Goal: Task Accomplishment & Management: Use online tool/utility

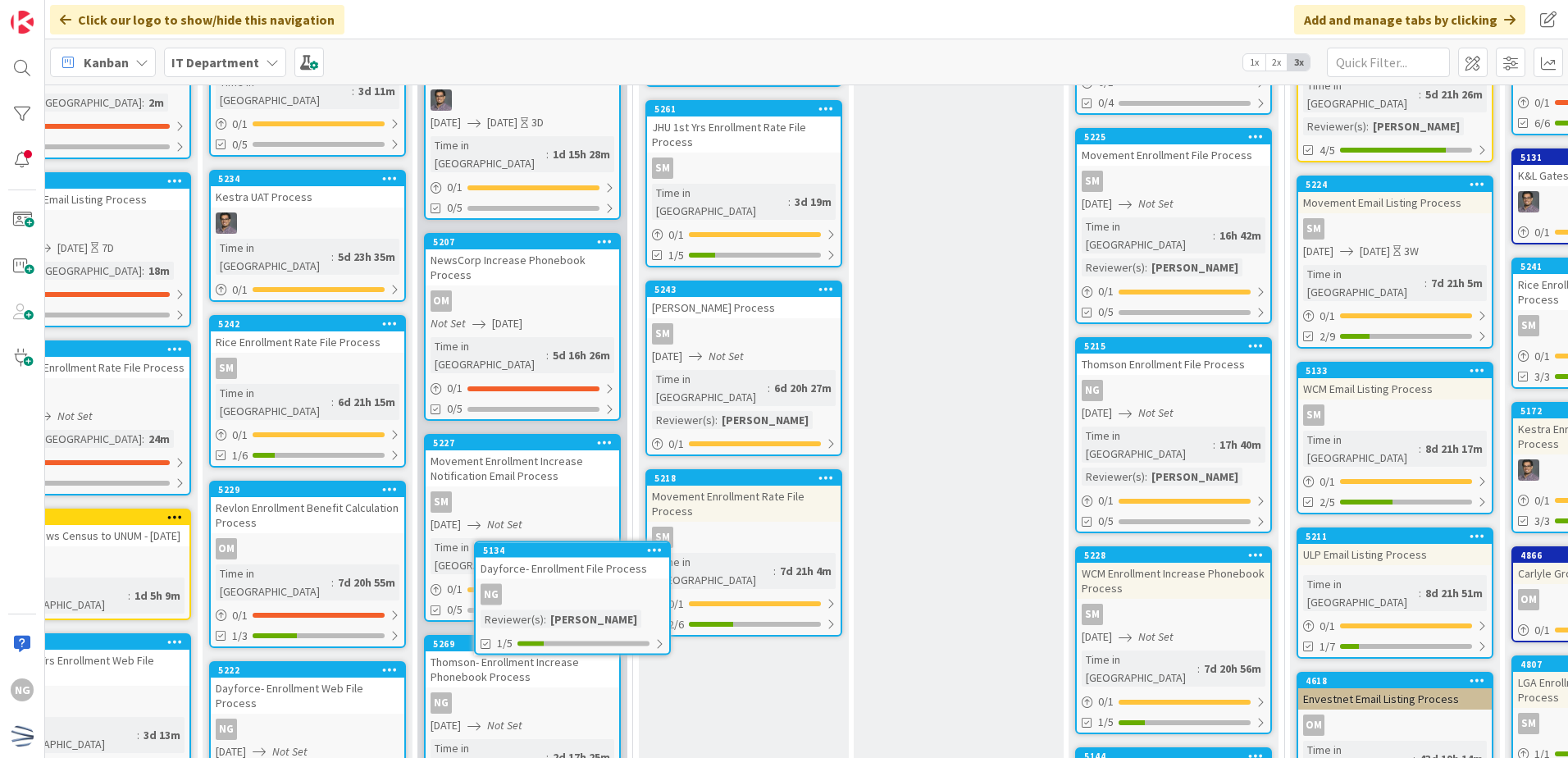
scroll to position [5102, 123]
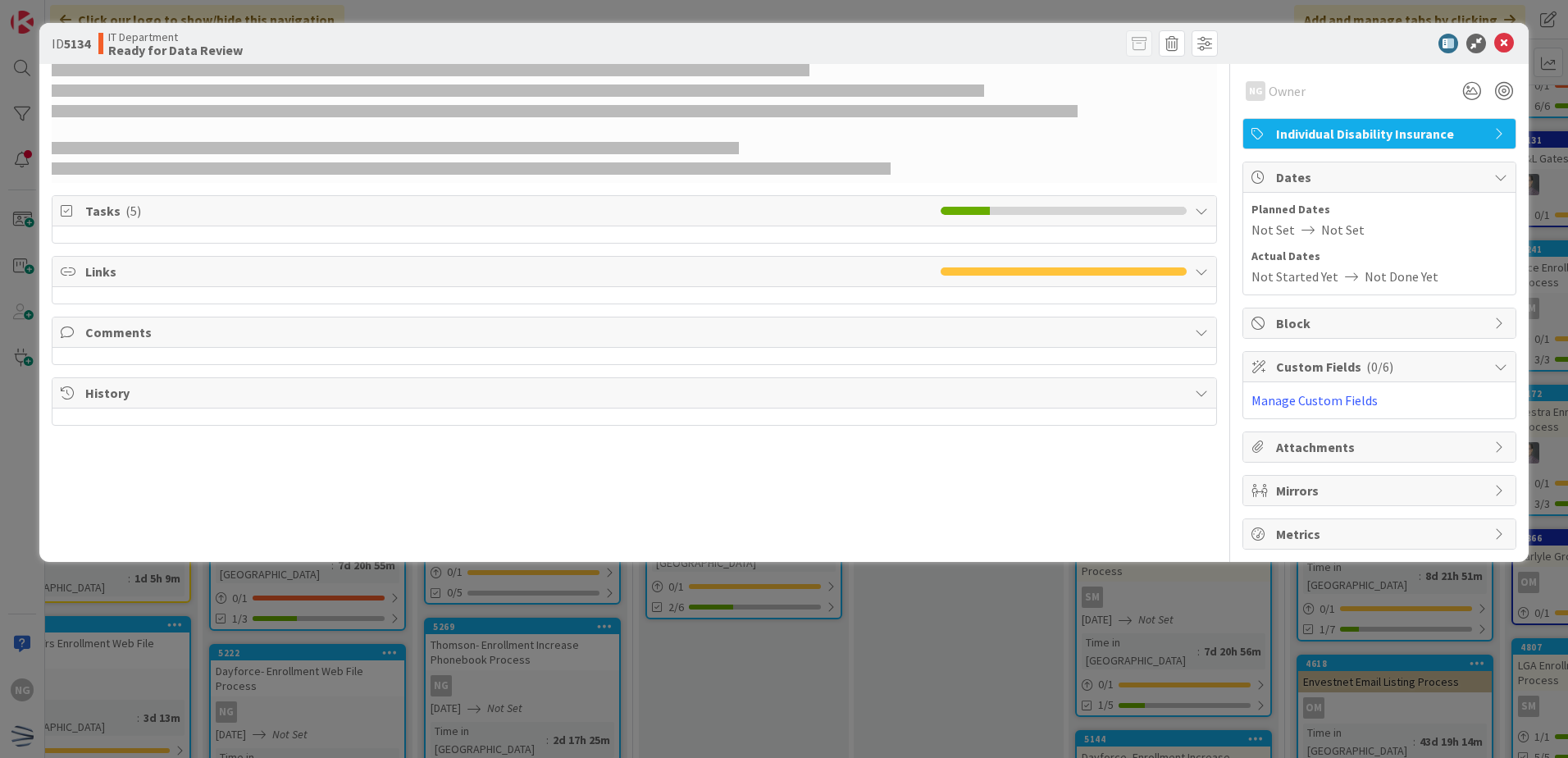
click at [1295, 233] on icon at bounding box center [1308, 229] width 26 height 13
click at [1295, 226] on icon at bounding box center [1308, 229] width 26 height 13
click at [1512, 43] on icon at bounding box center [1504, 43] width 20 height 20
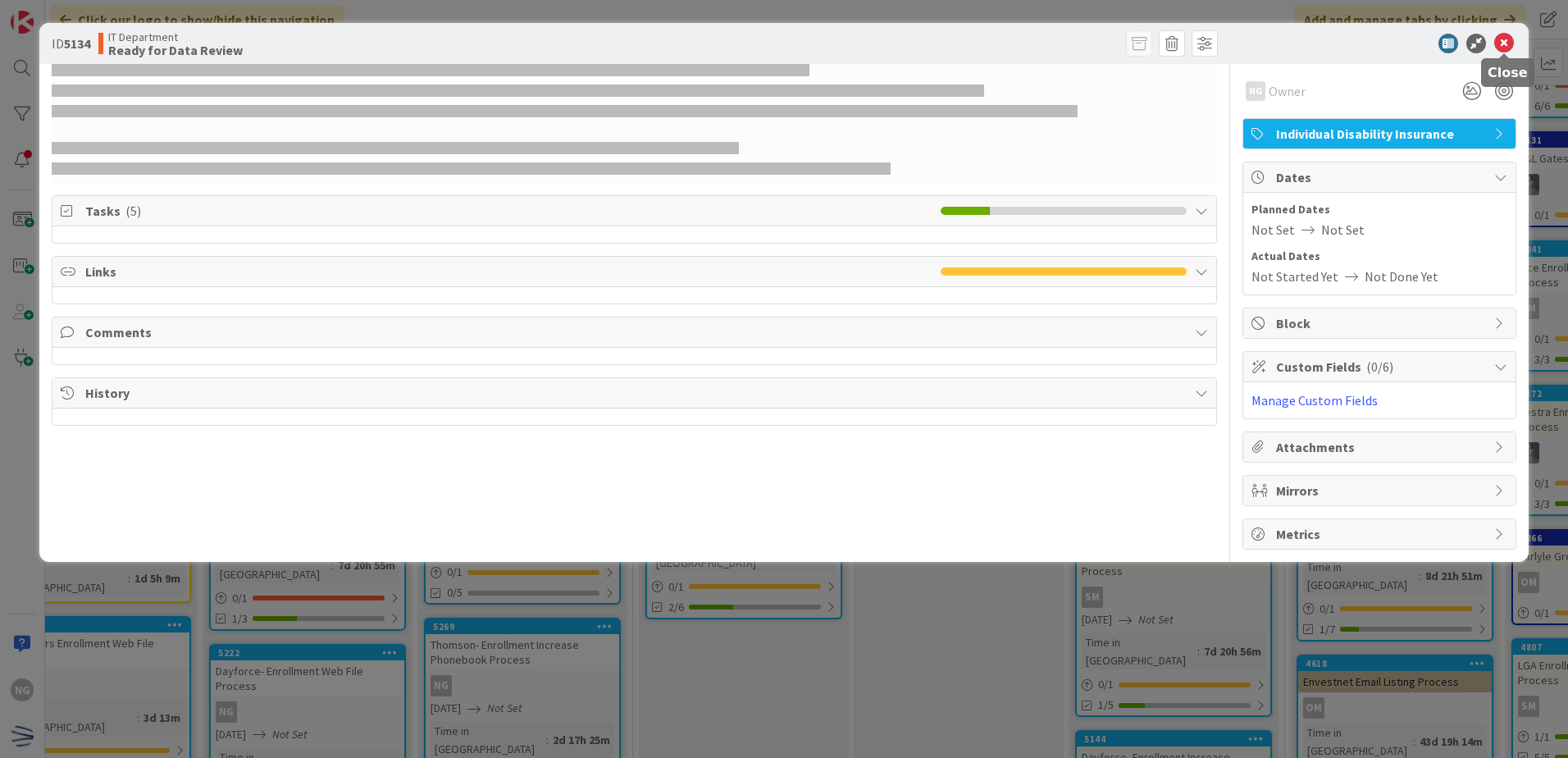
click at [1496, 46] on icon at bounding box center [1504, 43] width 20 height 20
click at [1506, 43] on icon at bounding box center [1504, 43] width 20 height 20
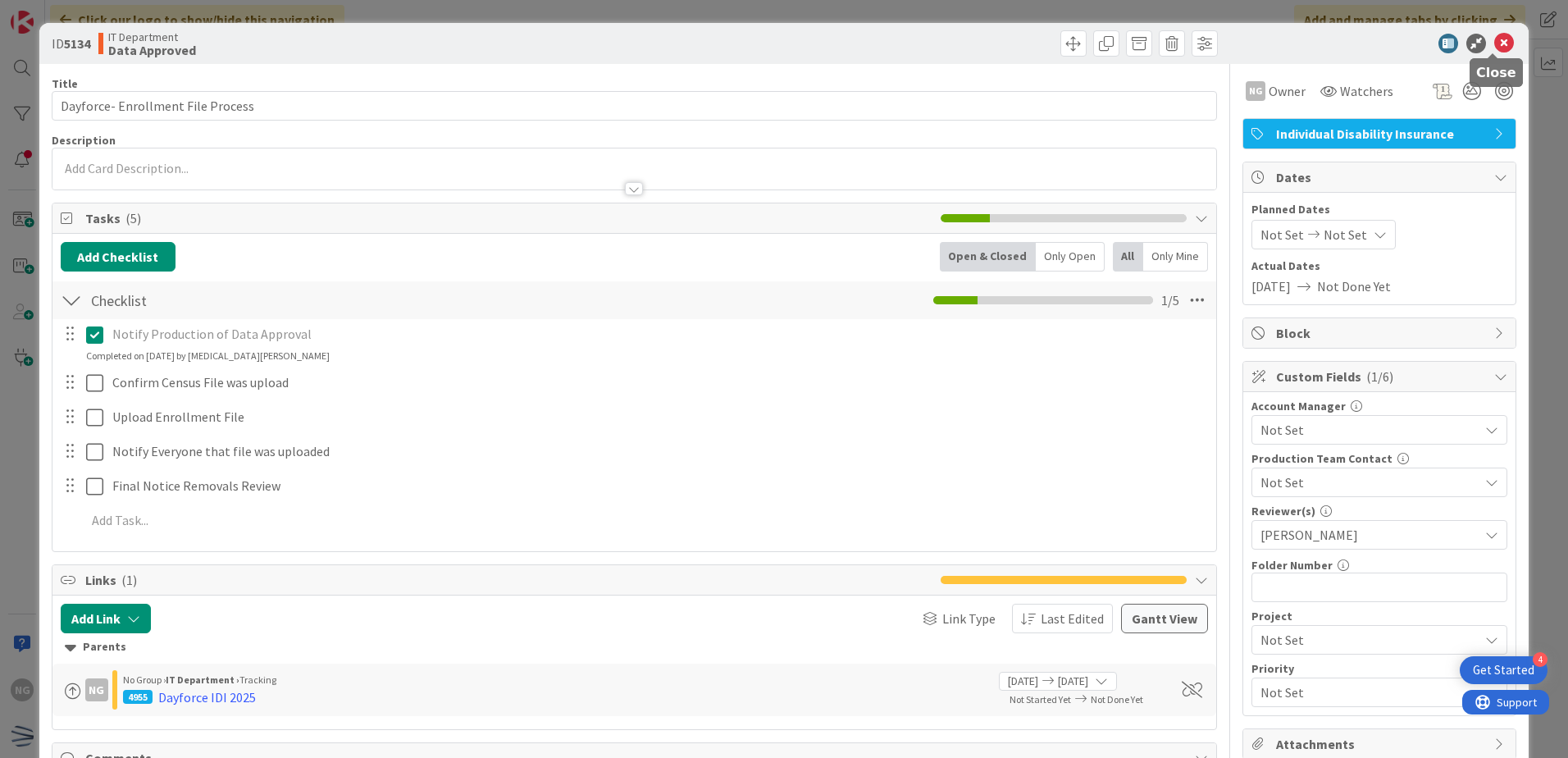
click at [1495, 37] on icon at bounding box center [1504, 43] width 20 height 20
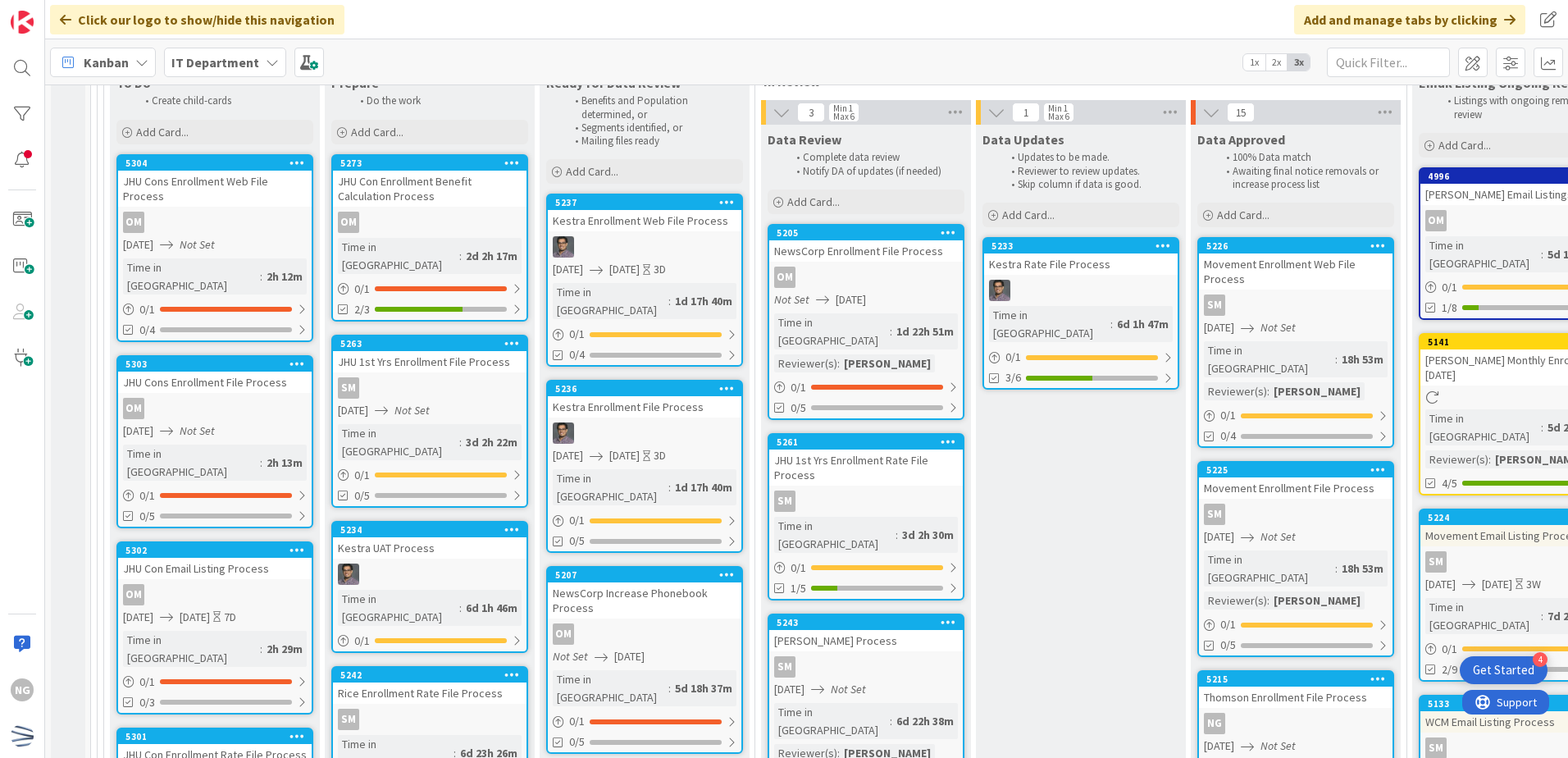
scroll to position [5085, 0]
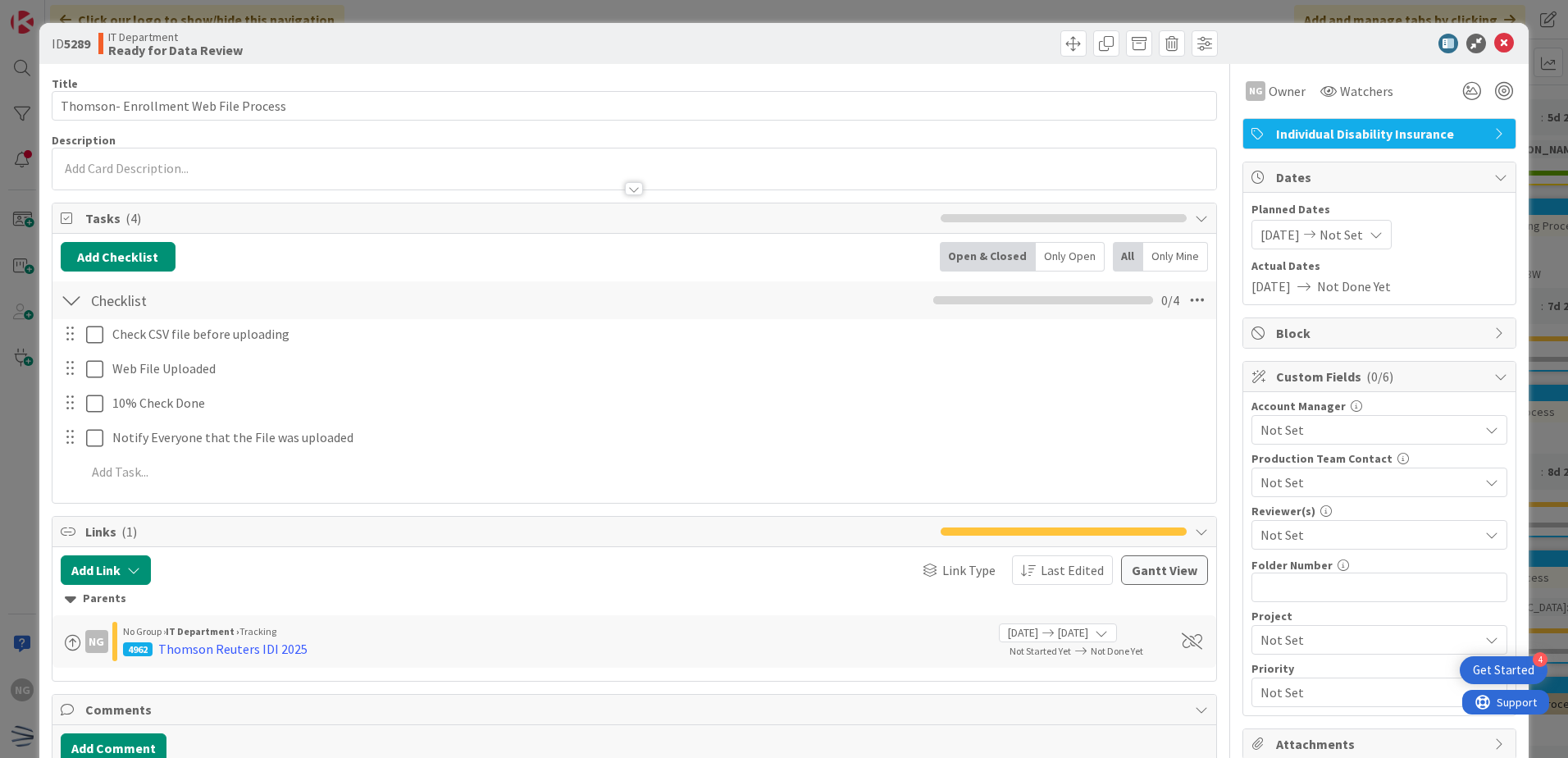
click at [1503, 40] on div at bounding box center [1371, 43] width 290 height 20
click at [1499, 43] on icon at bounding box center [1504, 43] width 20 height 20
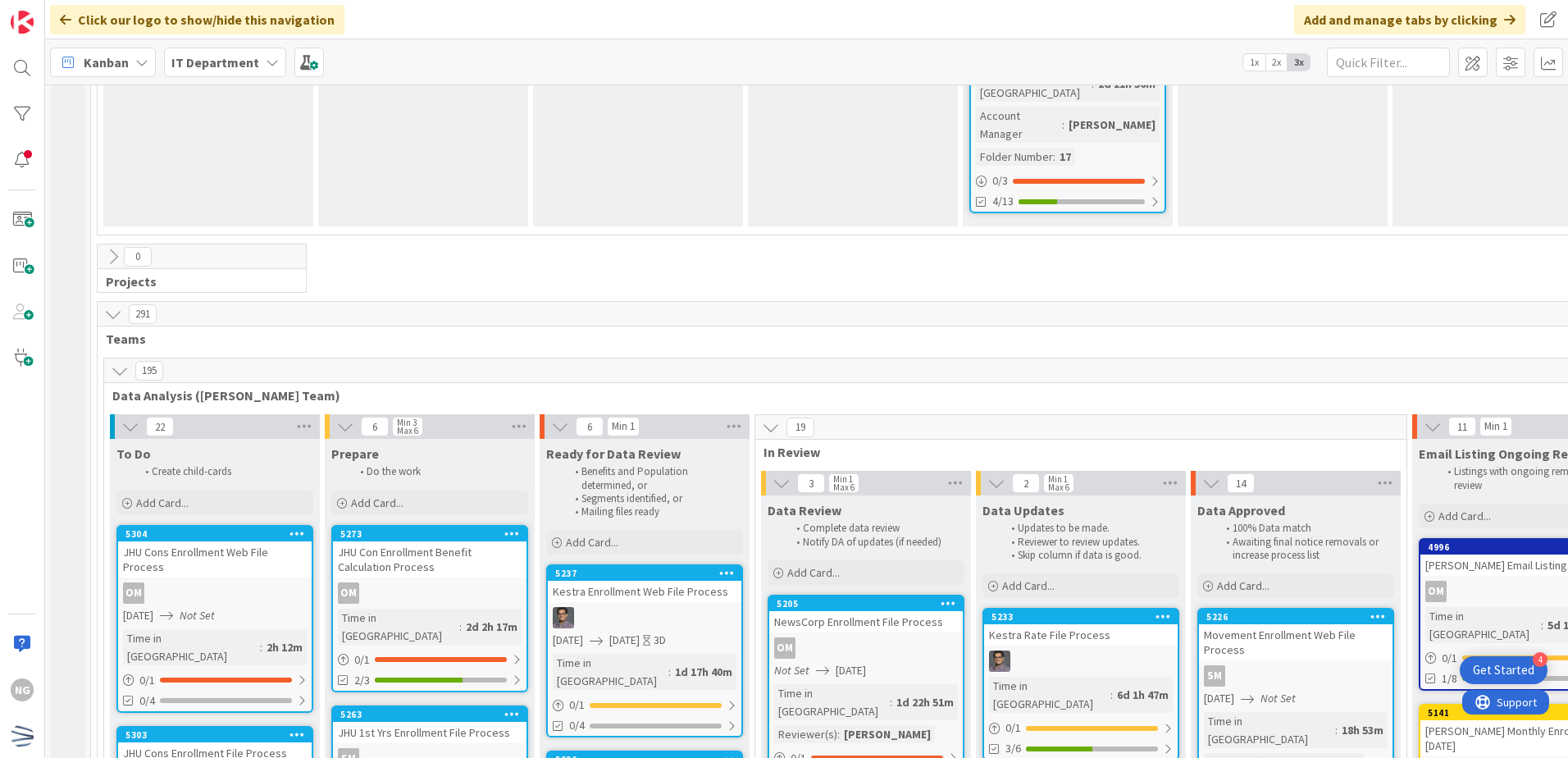
scroll to position [4367, 0]
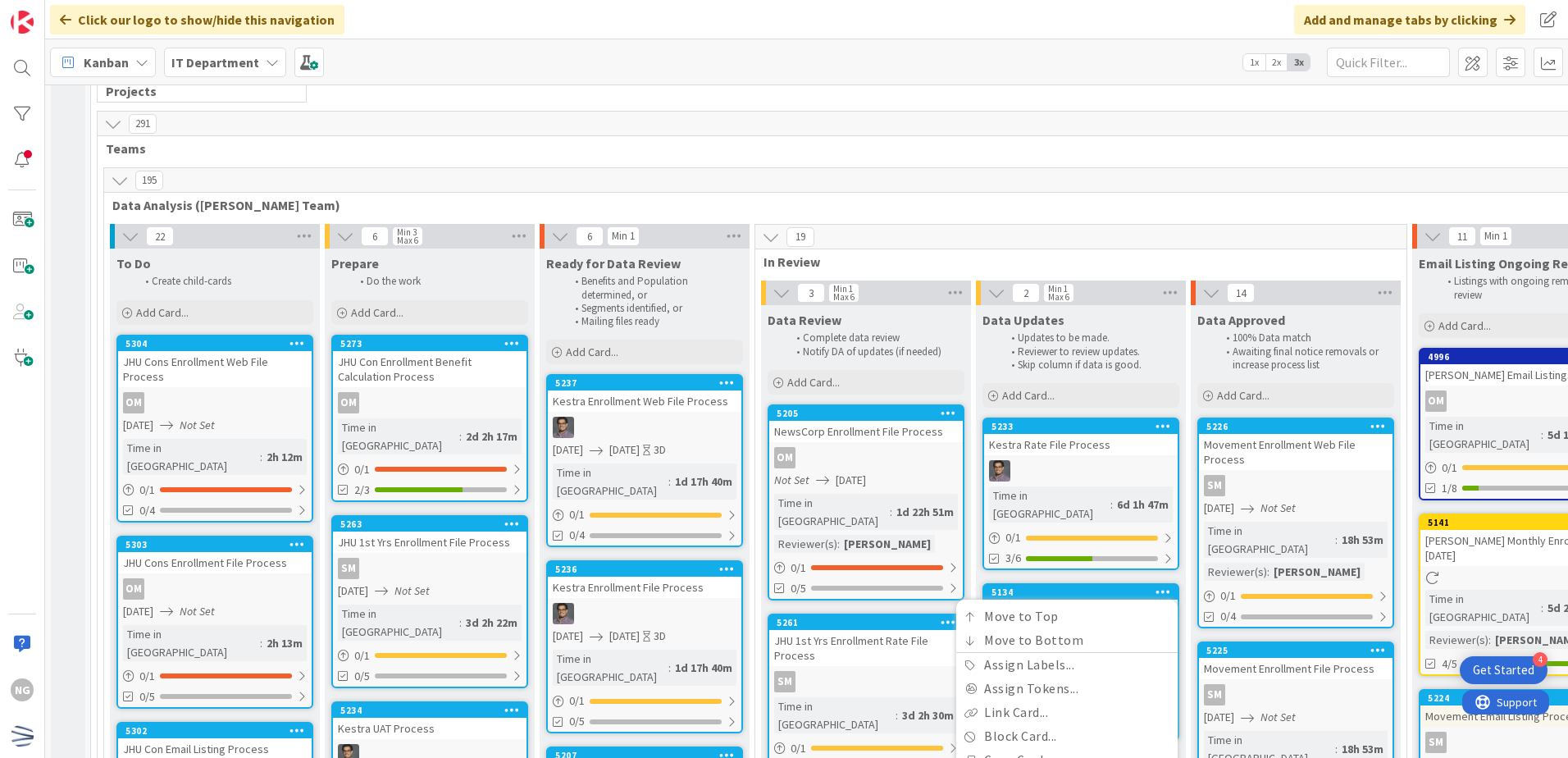
scroll to position [4614, 0]
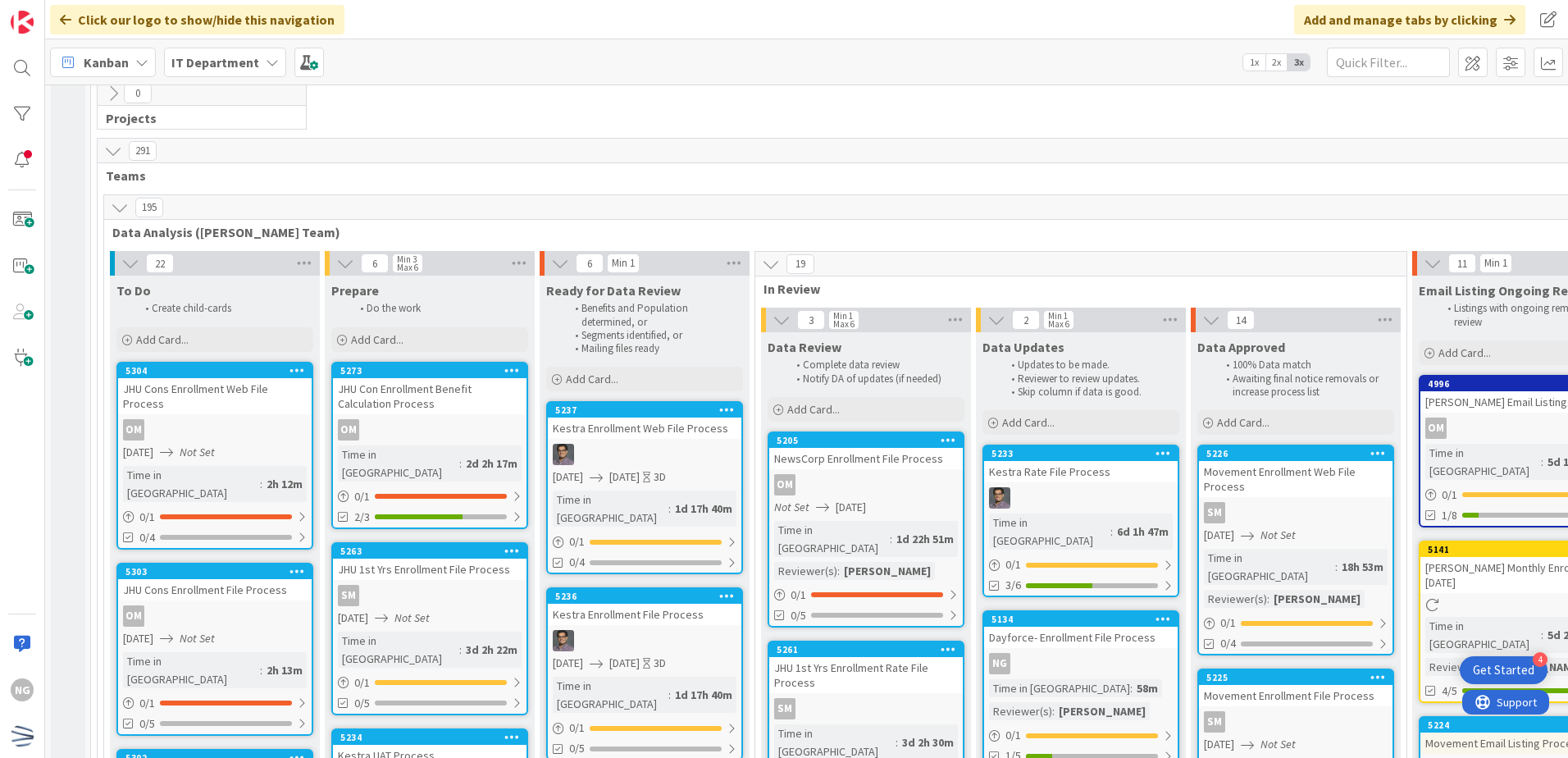
scroll to position [4532, 0]
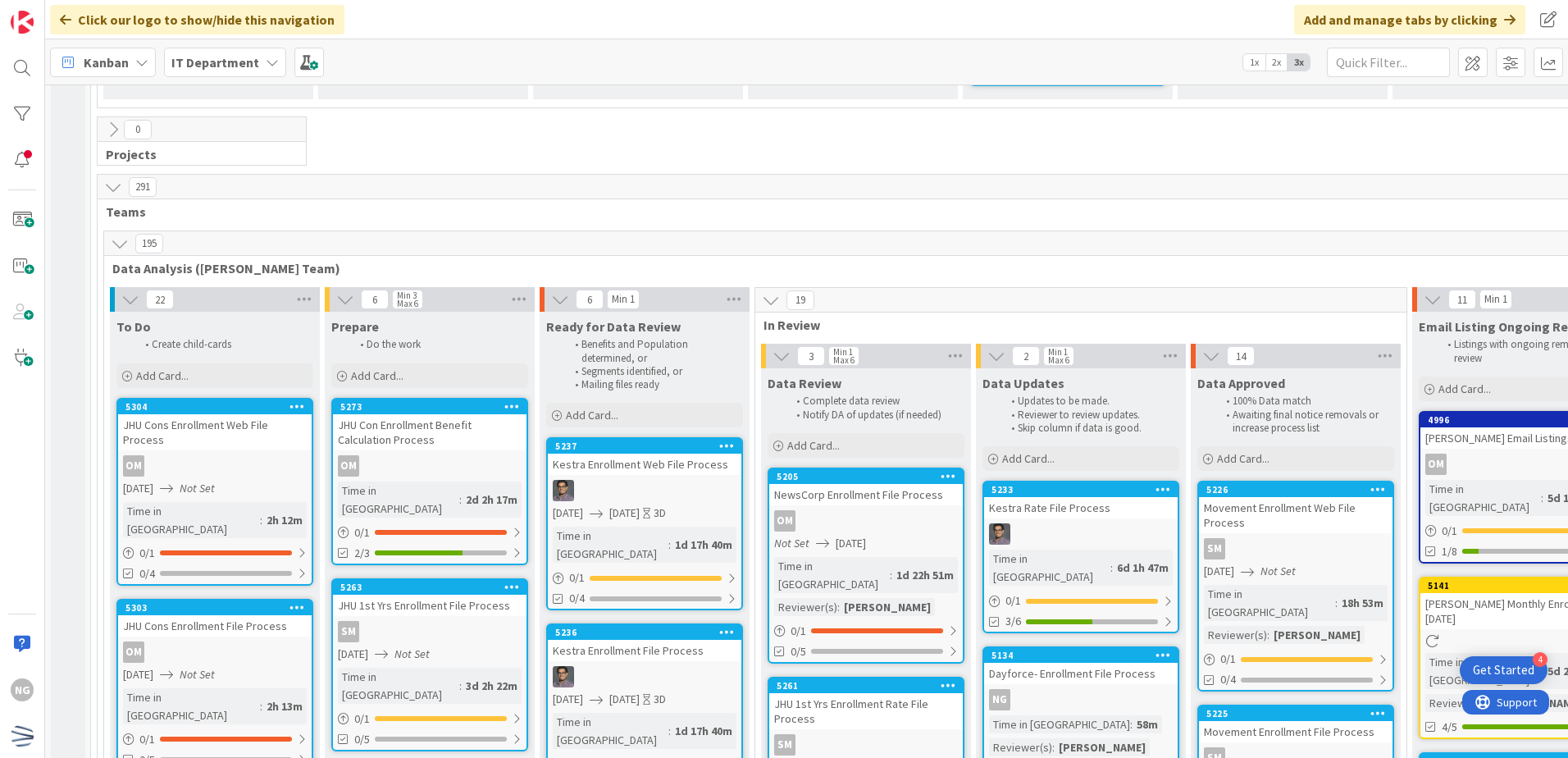
click at [1134, 715] on div "Time in Column : 58m Reviewer(s) : Olivia Mathern" at bounding box center [1081, 736] width 184 height 41
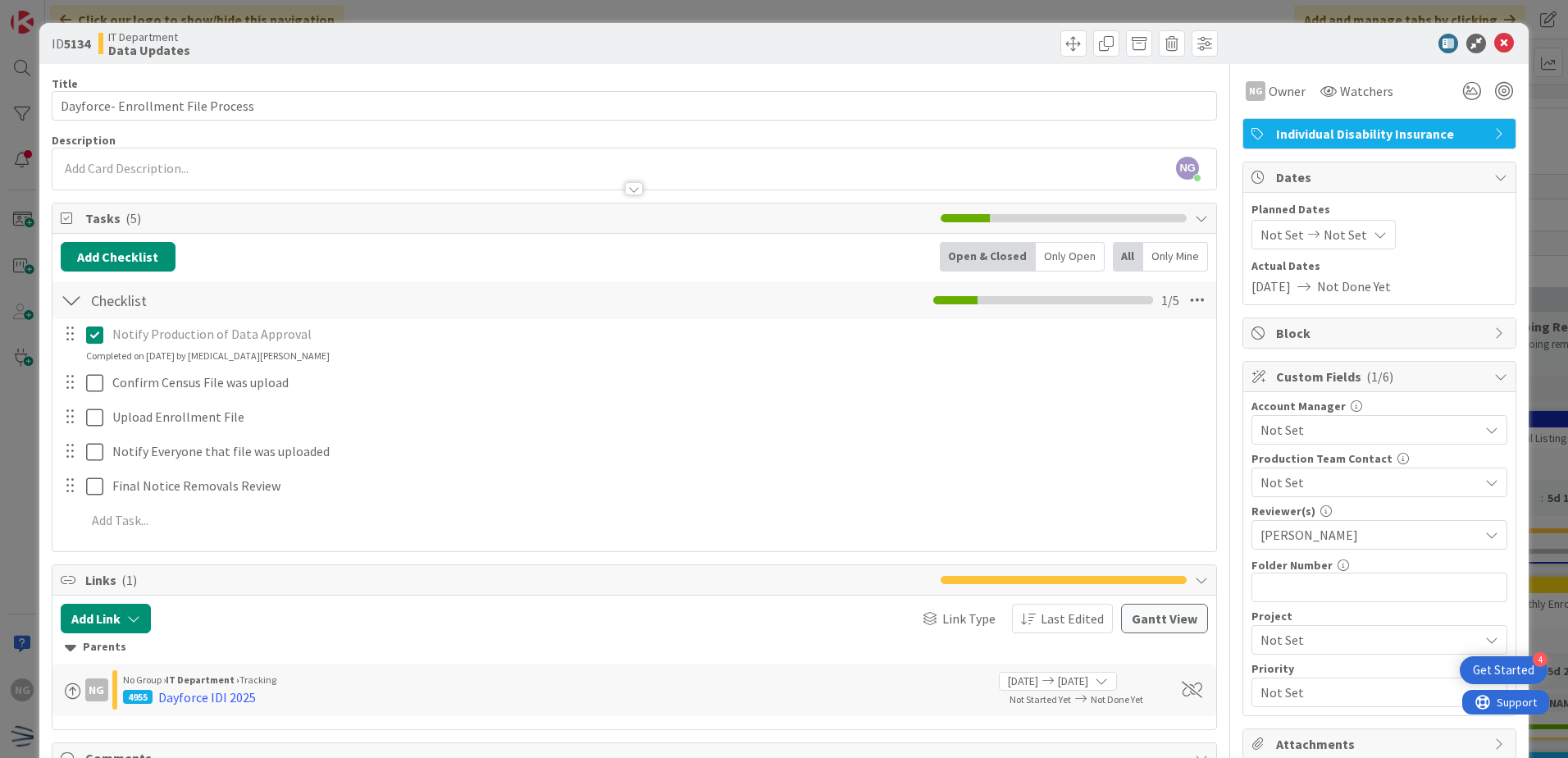
click at [1266, 233] on span "Not Set" at bounding box center [1282, 234] width 43 height 20
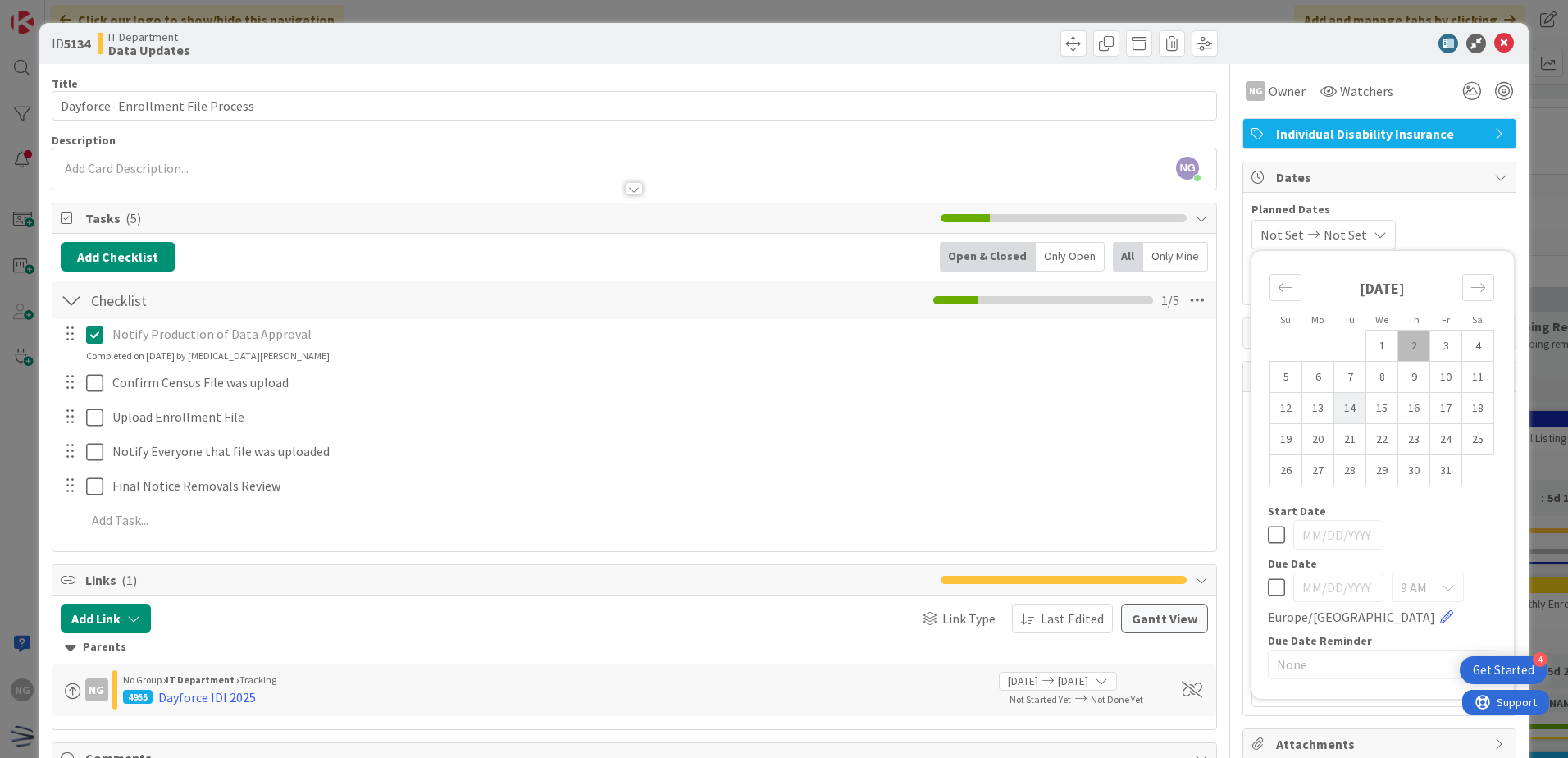
click at [1335, 413] on td "14" at bounding box center [1351, 408] width 32 height 32
type input "10/14/2025"
click at [1495, 43] on icon at bounding box center [1504, 43] width 20 height 20
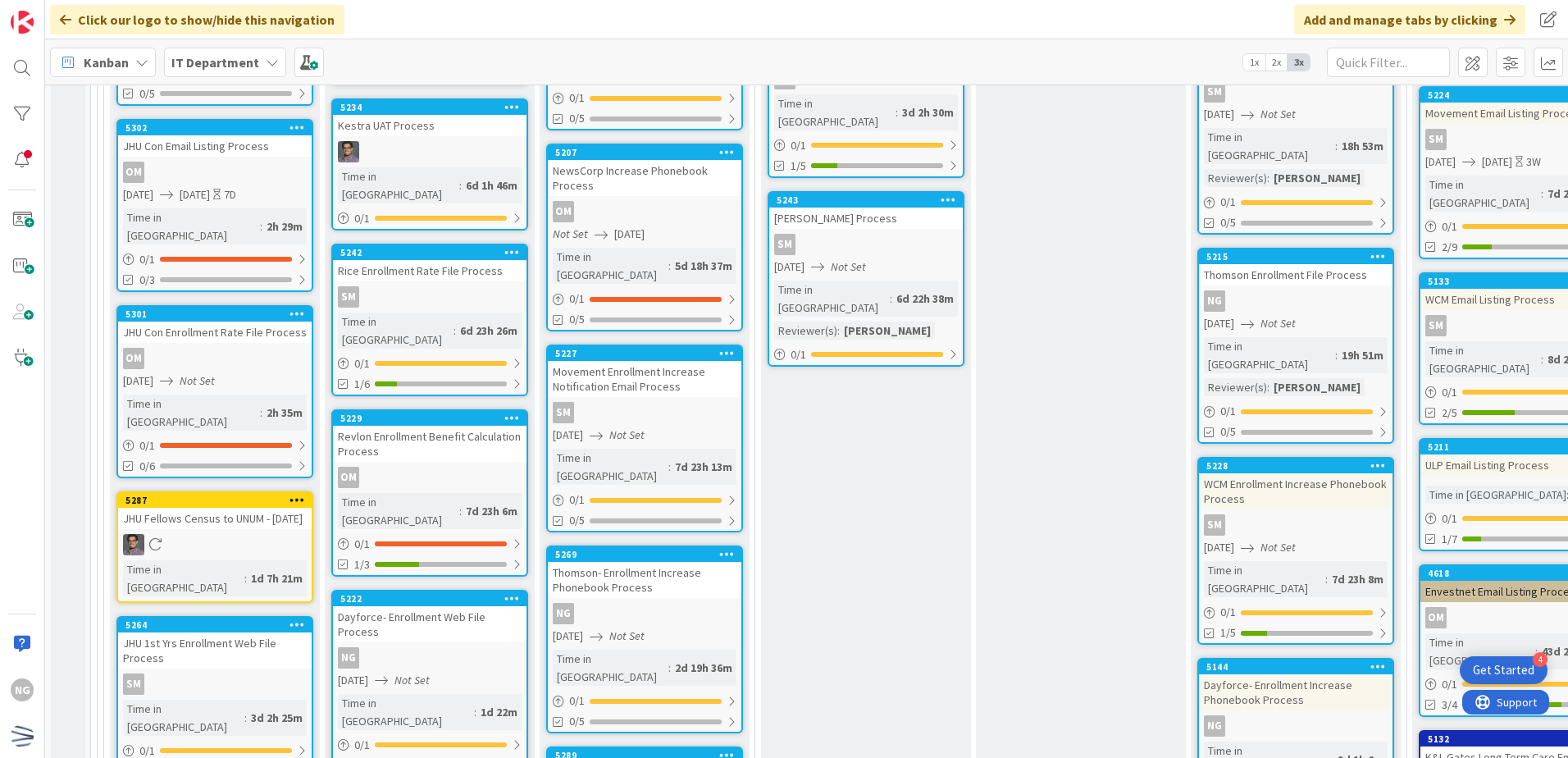
scroll to position [5197, 0]
